Goal: Information Seeking & Learning: Find specific fact

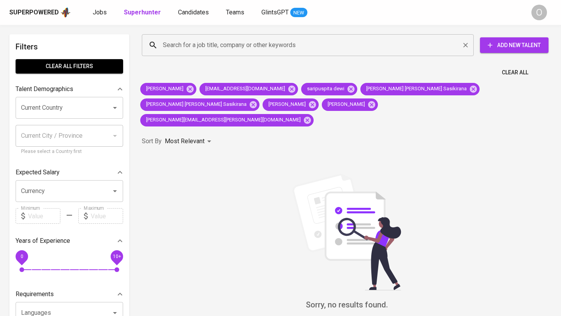
click at [171, 44] on input "Search for a job title, company or other keywords" at bounding box center [310, 45] width 298 height 15
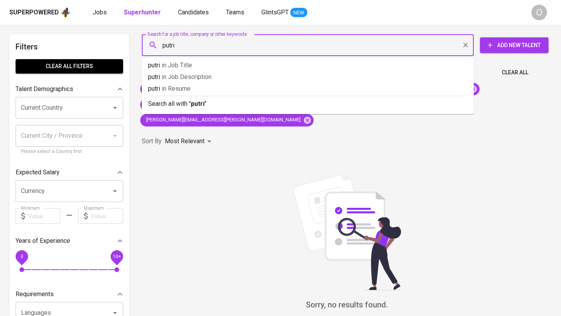
paste input "Nurfallah Choirunnisa Perdana"
type input "putri Nurfallah Choirunnisa Perdana"
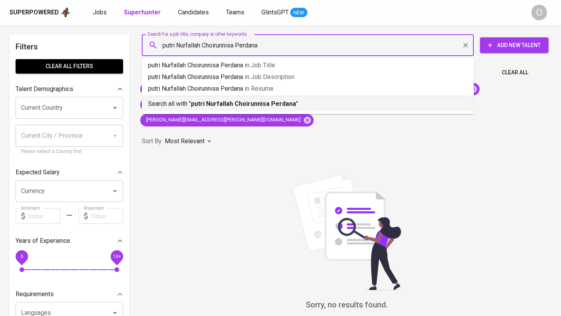
click at [184, 101] on p "Search all with " putri Nurfallah Choirunnisa Perdana "" at bounding box center [308, 103] width 320 height 9
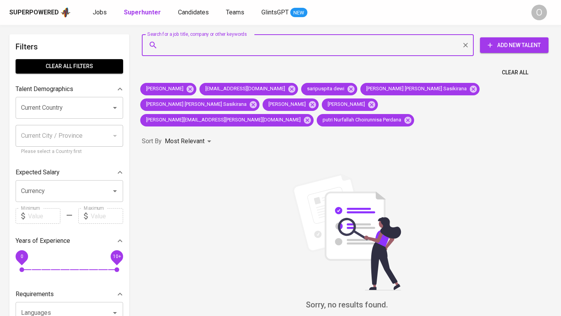
paste input "[PERSON_NAME]"
type input "[PERSON_NAME]"
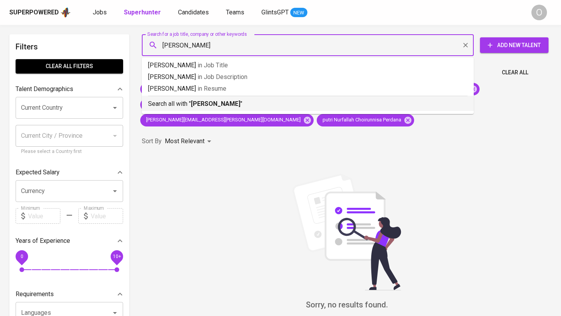
click at [206, 109] on li "Search all with " [PERSON_NAME] "" at bounding box center [308, 103] width 332 height 15
